Goal: Contribute content: Contribute content

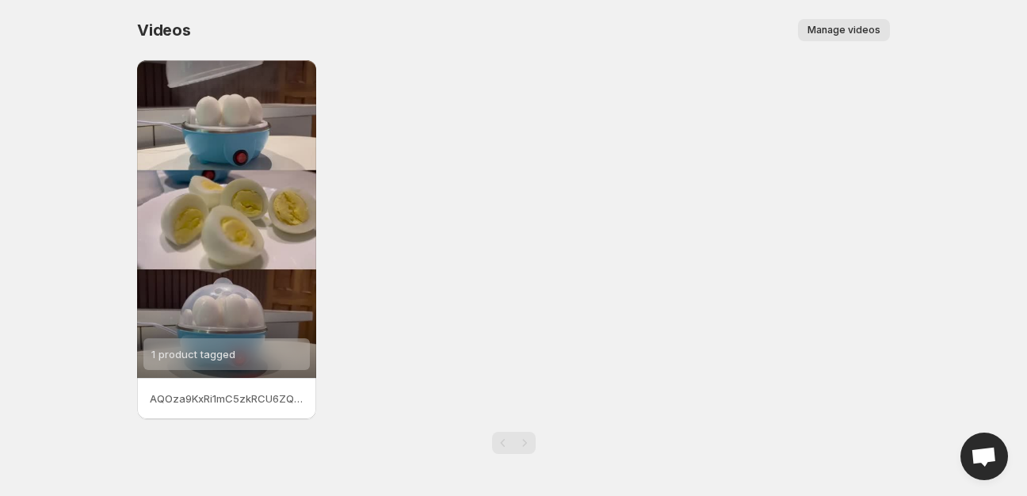
click at [831, 31] on span "Manage videos" at bounding box center [844, 30] width 73 height 13
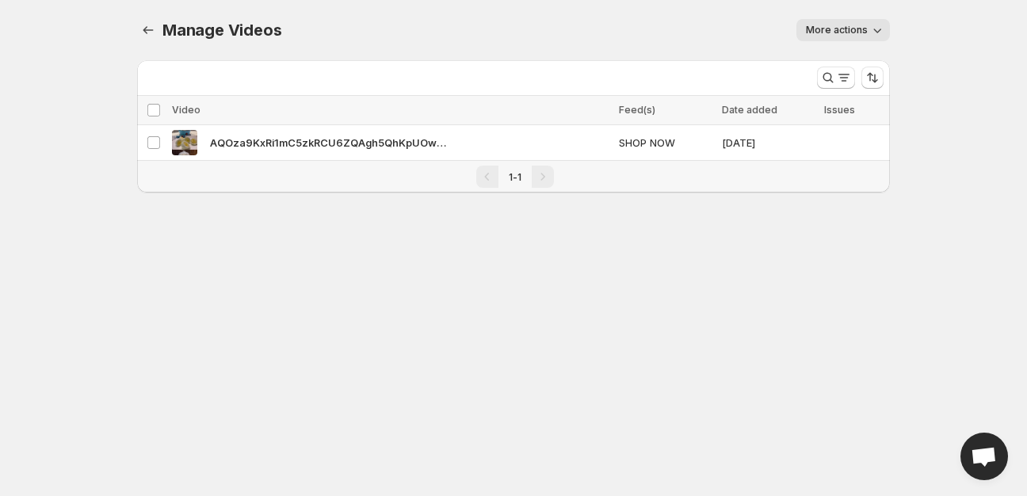
click at [815, 32] on span "More actions" at bounding box center [837, 30] width 62 height 13
drag, startPoint x: 723, startPoint y: 46, endPoint x: 422, endPoint y: 47, distance: 301.3
click at [698, 47] on div "Manage Videos. This page is ready Manage Videos More actions More actions More …" at bounding box center [513, 30] width 753 height 60
click at [146, 30] on icon "Manage Videos" at bounding box center [148, 30] width 16 height 16
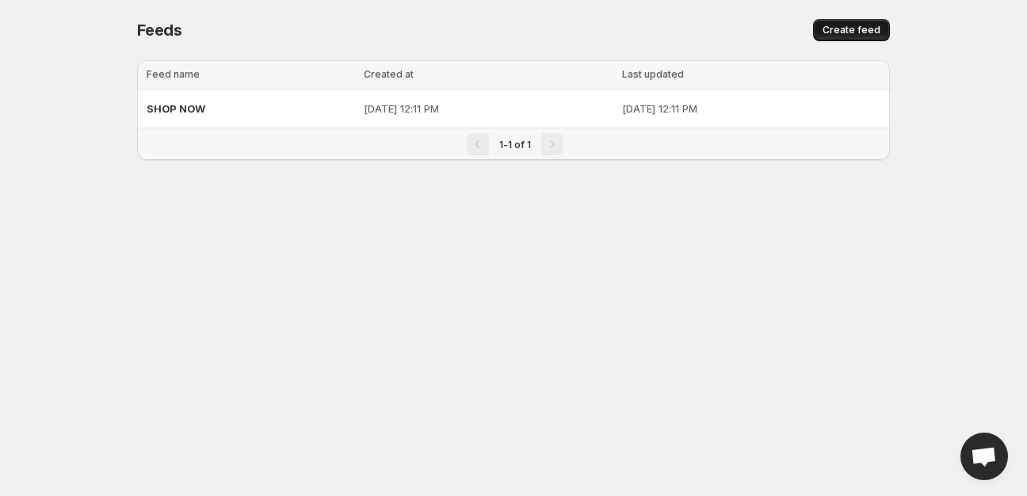
click at [852, 36] on button "Create feed" at bounding box center [851, 30] width 77 height 22
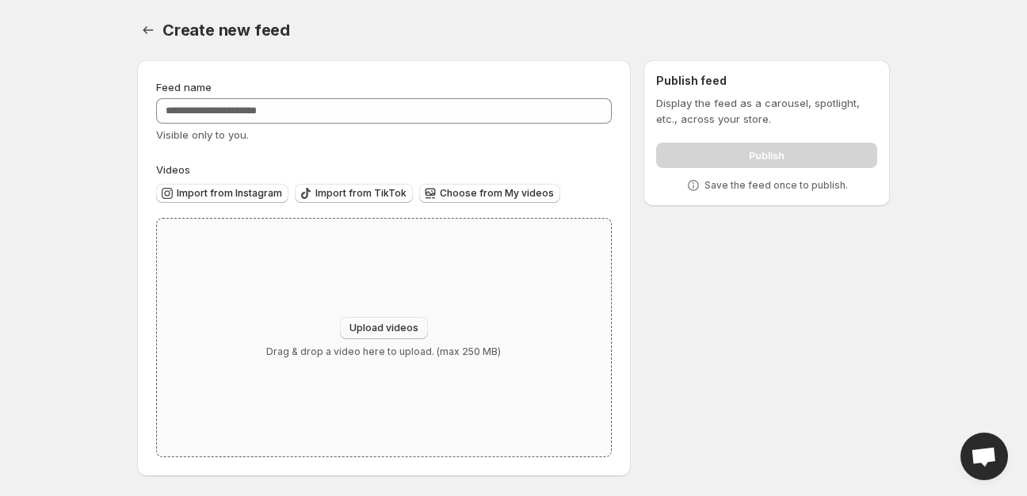
click at [399, 329] on span "Upload videos" at bounding box center [384, 328] width 69 height 13
type input "**********"
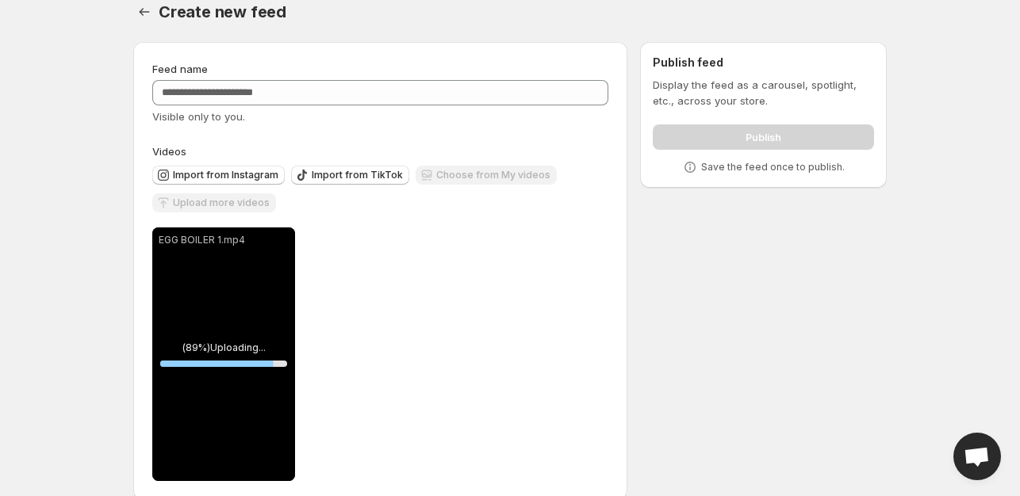
scroll to position [41, 0]
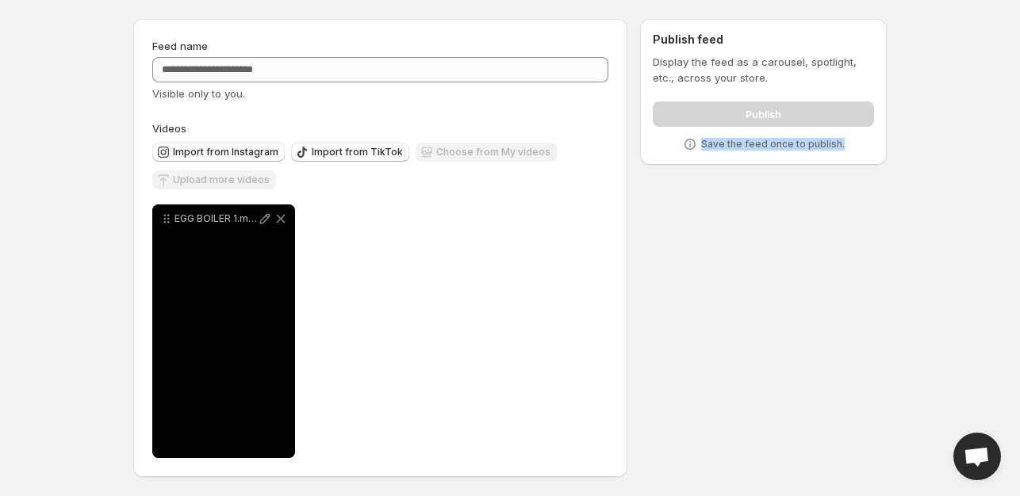
drag, startPoint x: 701, startPoint y: 140, endPoint x: 843, endPoint y: 138, distance: 141.9
click at [843, 138] on div "Save the feed once to publish." at bounding box center [762, 144] width 221 height 16
click at [765, 218] on div "**********" at bounding box center [504, 251] width 766 height 490
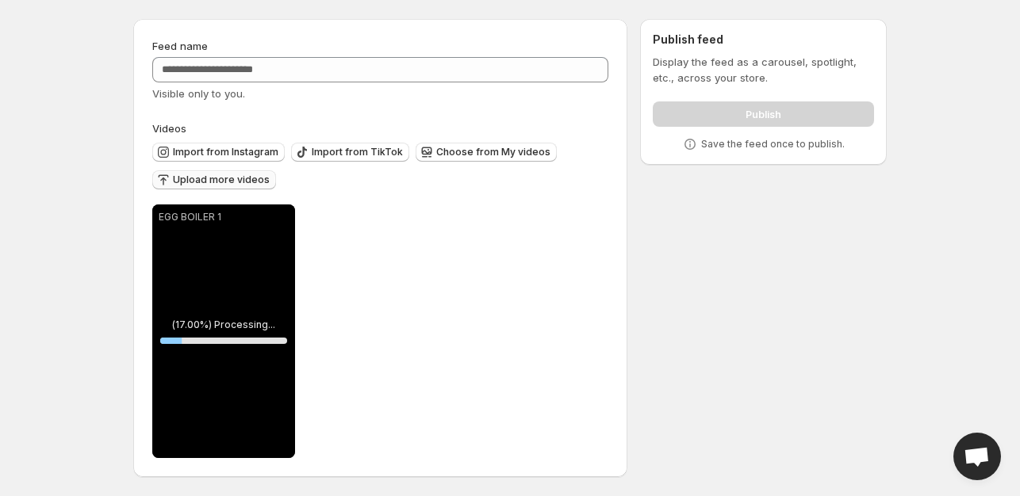
click at [228, 179] on span "Upload more videos" at bounding box center [221, 180] width 97 height 13
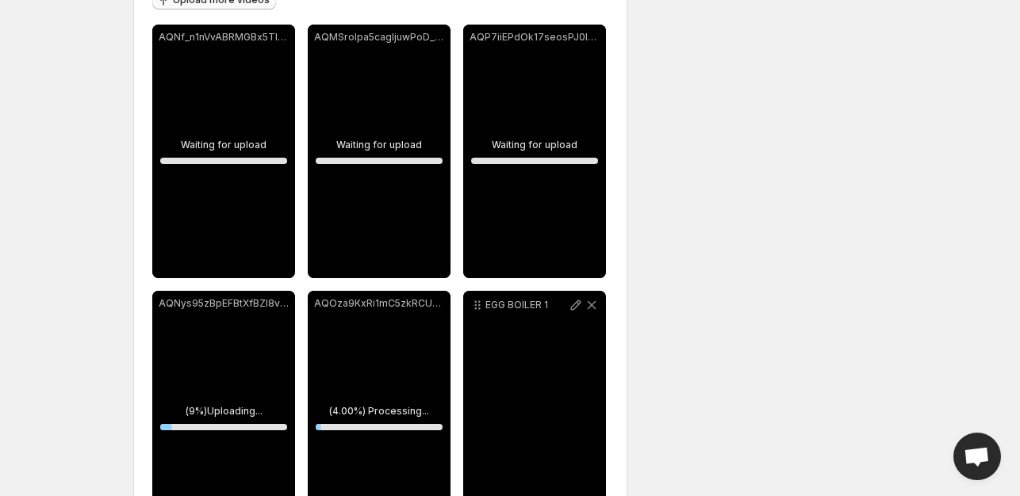
scroll to position [0, 0]
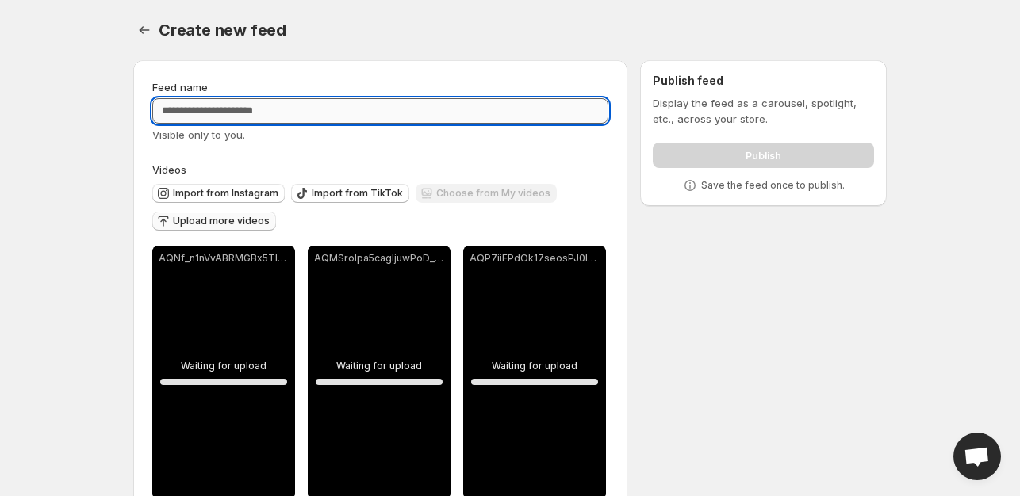
click at [270, 115] on input "Feed name" at bounding box center [380, 110] width 456 height 25
type input "**********"
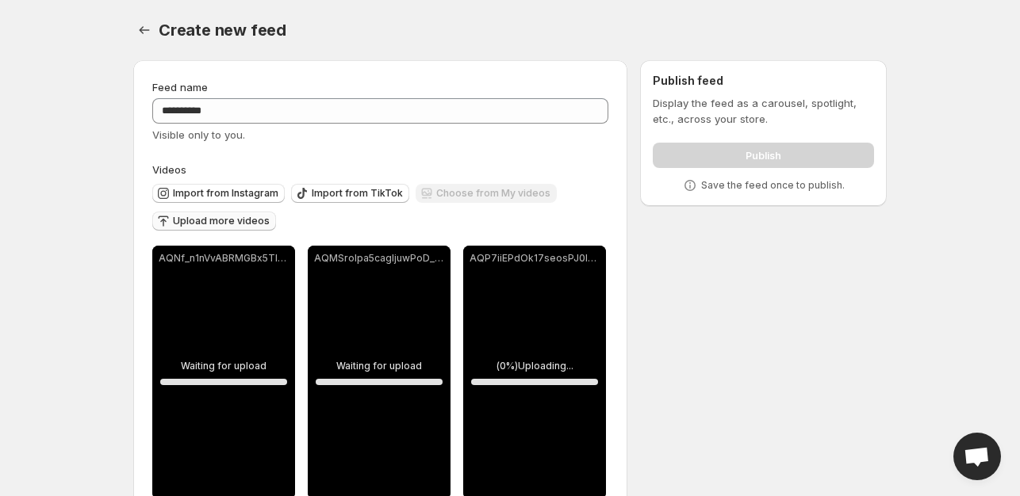
click at [326, 165] on label "Videos" at bounding box center [380, 170] width 456 height 16
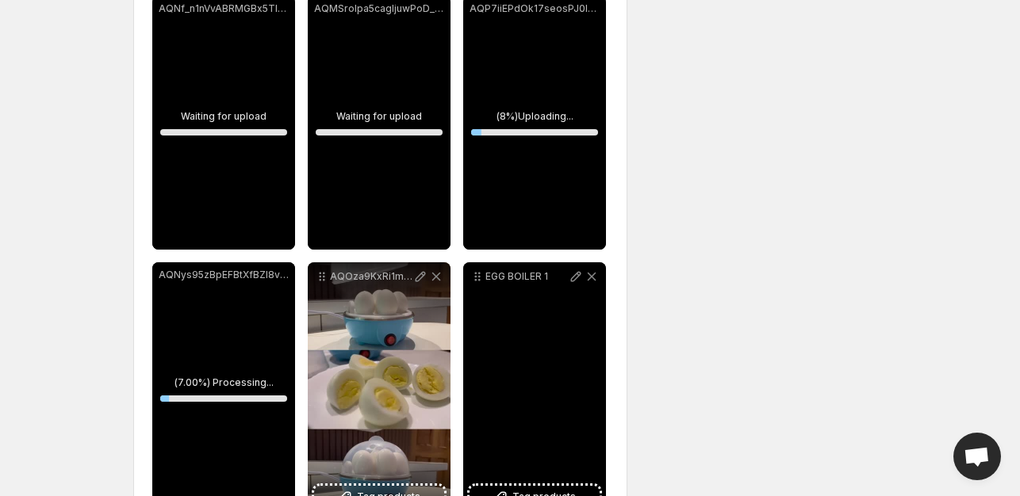
scroll to position [308, 0]
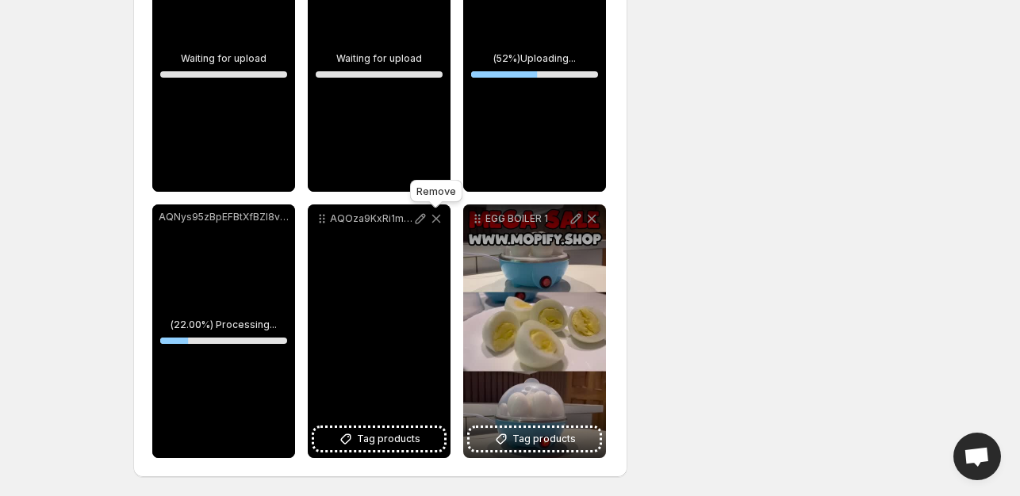
click at [434, 216] on icon at bounding box center [436, 219] width 16 height 16
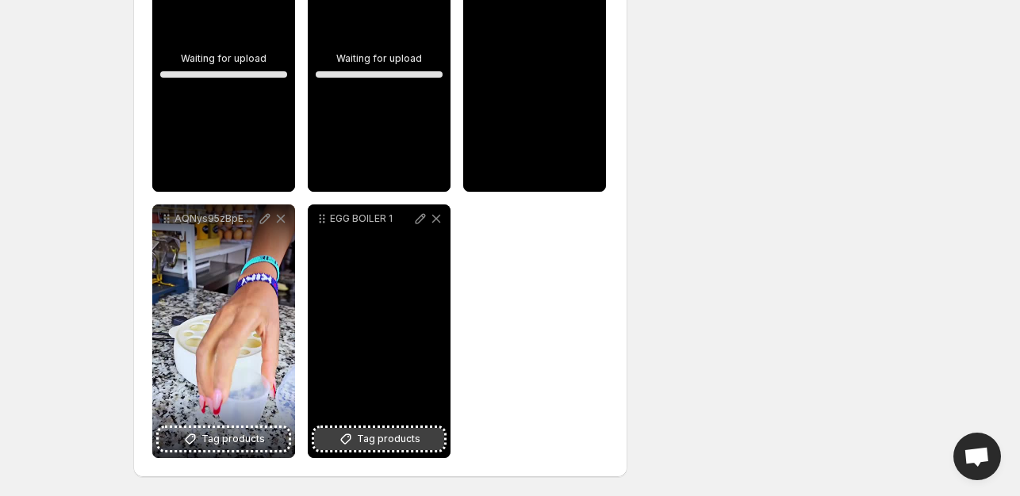
click at [398, 443] on span "Tag products" at bounding box center [388, 439] width 63 height 16
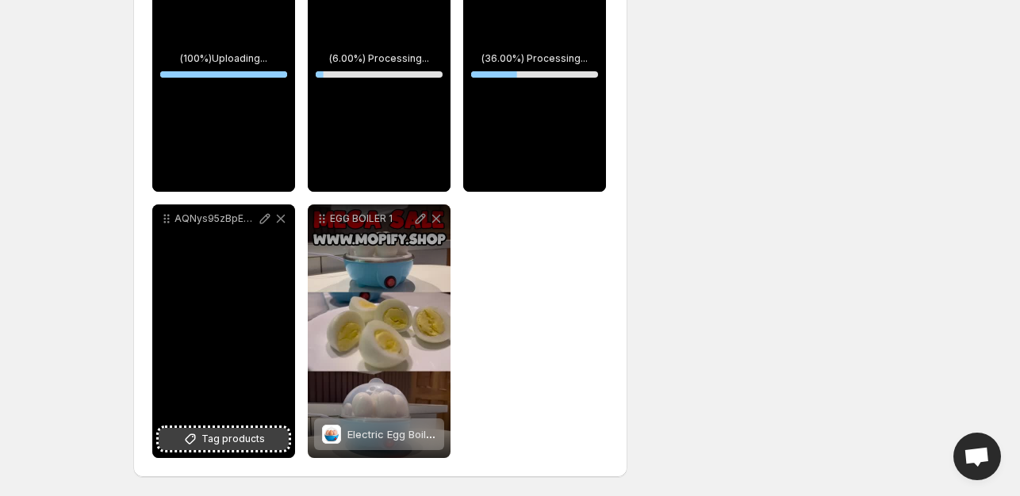
click at [251, 430] on button "Tag products" at bounding box center [224, 439] width 130 height 22
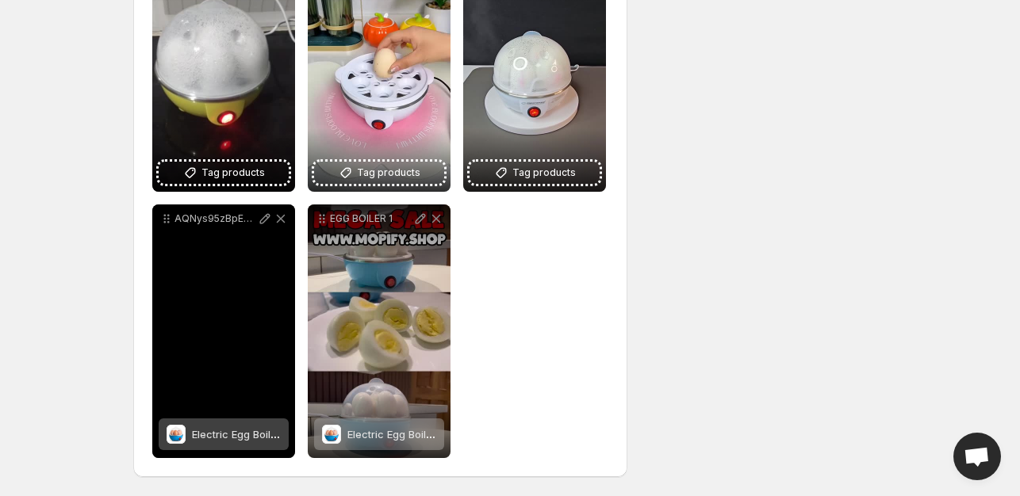
click at [241, 335] on div "AQNys95zBpEFBtXfBZl8vnZyX9uLskfNvUjrFCzD7sVFqhmkDyUYJ_ySj9vmTT1E0PPwfGFYBQ02464…" at bounding box center [223, 332] width 143 height 254
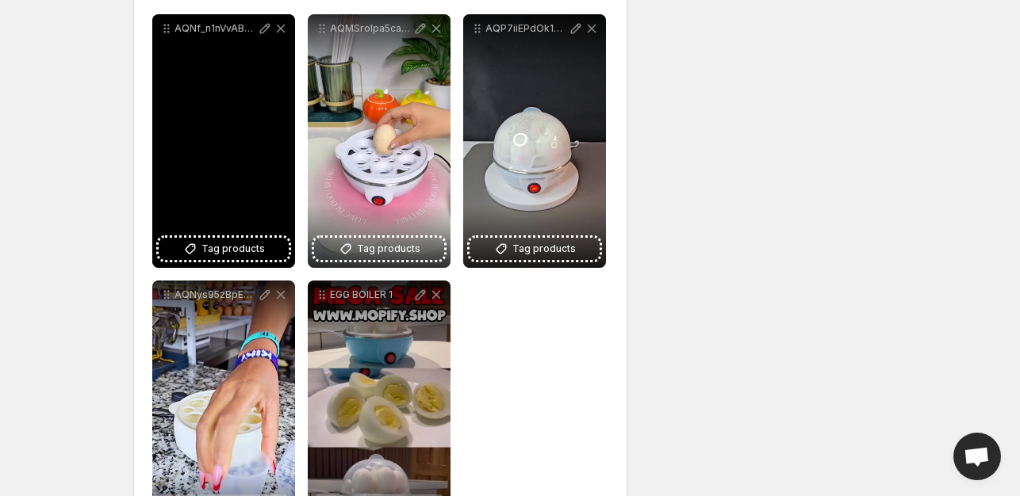
scroll to position [228, 0]
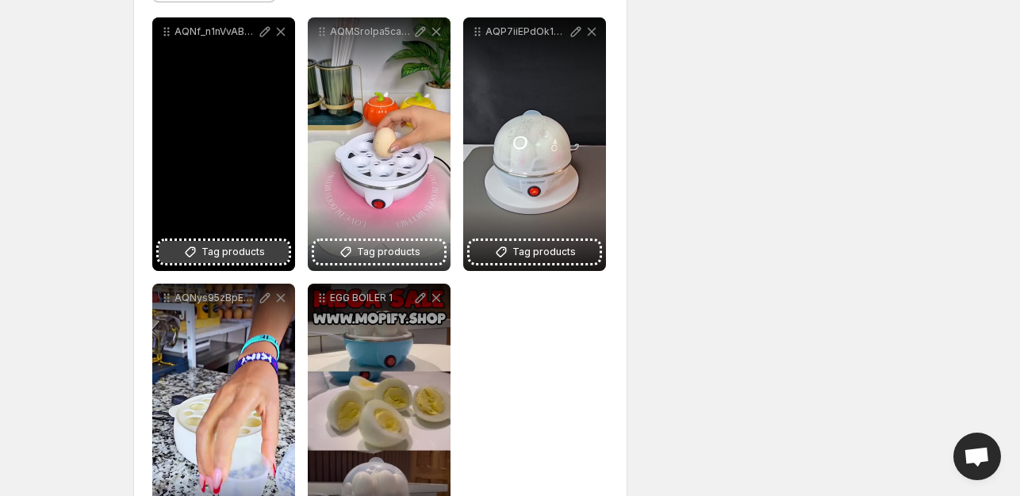
click at [244, 253] on span "Tag products" at bounding box center [232, 252] width 63 height 16
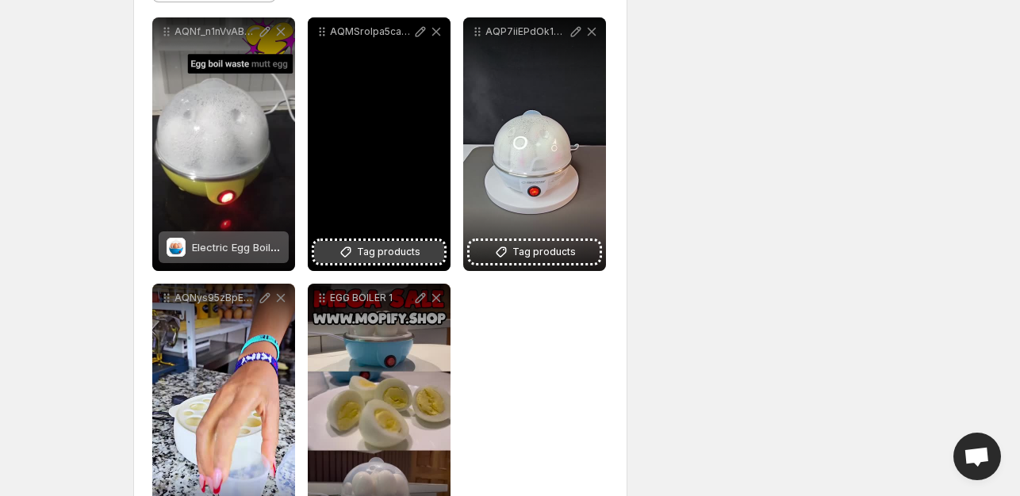
click at [384, 251] on span "Tag products" at bounding box center [388, 252] width 63 height 16
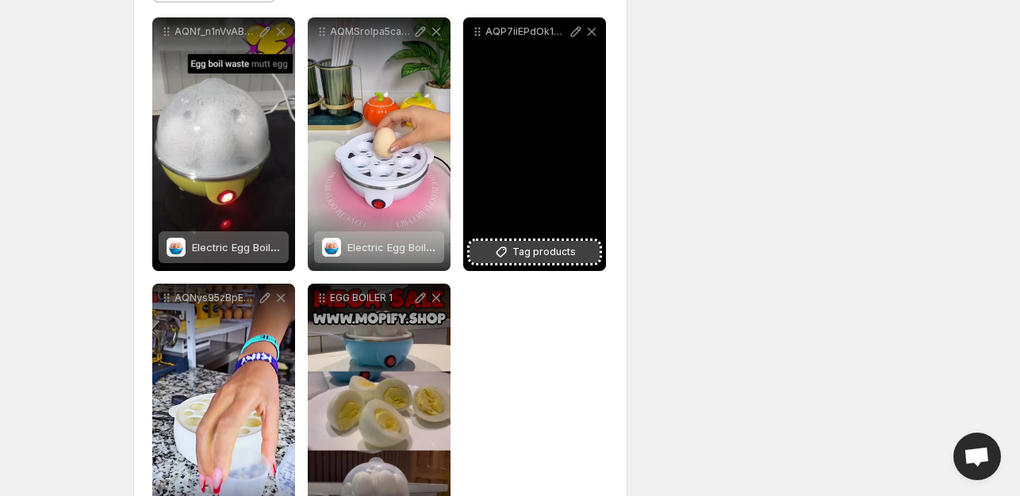
click at [523, 249] on span "Tag products" at bounding box center [543, 252] width 63 height 16
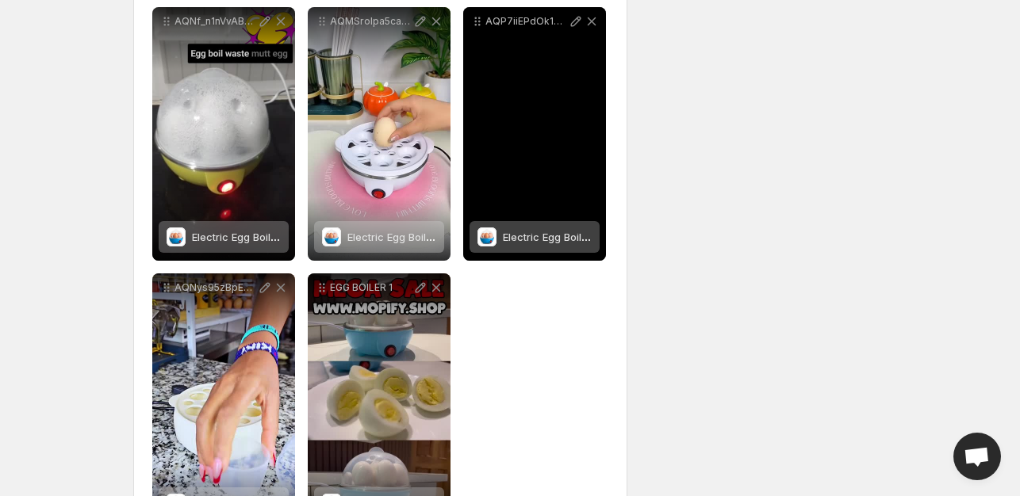
scroll to position [308, 0]
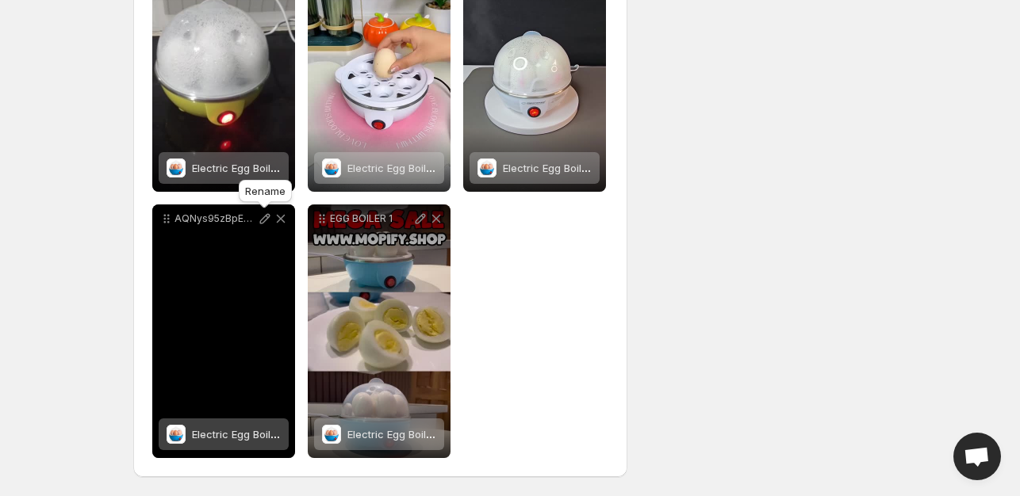
click at [258, 219] on icon at bounding box center [265, 219] width 16 height 16
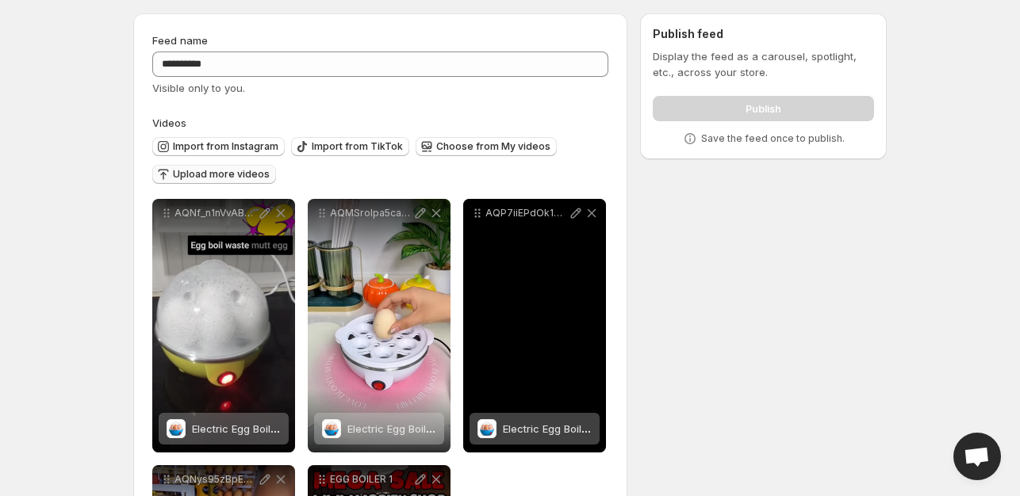
scroll to position [0, 0]
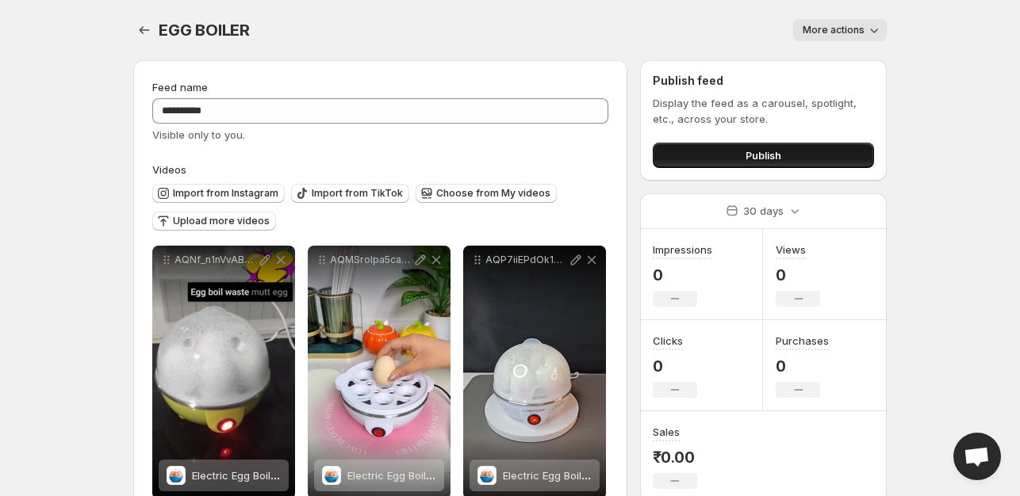
click at [698, 147] on button "Publish" at bounding box center [762, 155] width 221 height 25
